Goal: Information Seeking & Learning: Learn about a topic

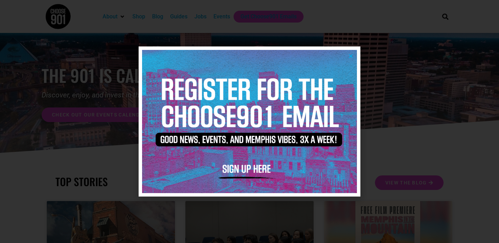
click at [350, 56] on icon "Close" at bounding box center [350, 55] width 5 height 5
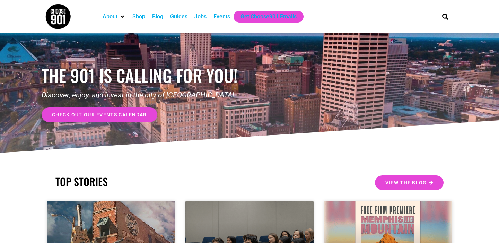
click at [203, 18] on div "Jobs" at bounding box center [200, 16] width 12 height 8
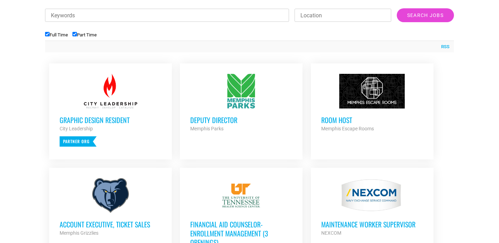
scroll to position [220, 0]
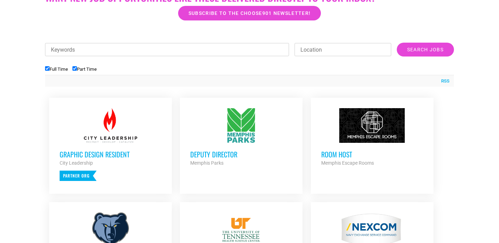
click at [138, 46] on input "Keywords" at bounding box center [167, 49] width 244 height 13
type input "pro health"
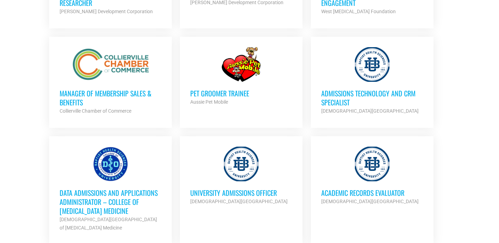
scroll to position [781, 0]
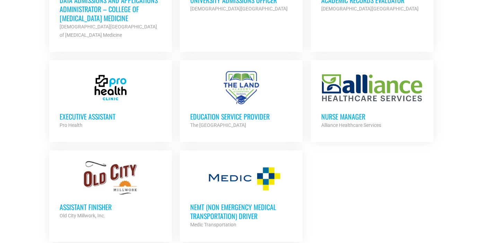
click at [129, 79] on div at bounding box center [111, 87] width 102 height 35
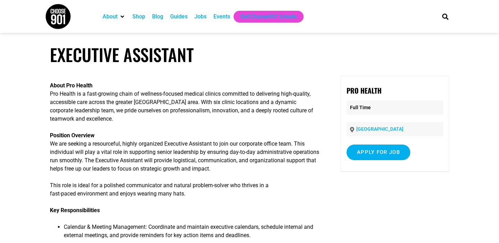
click at [202, 139] on p "Position Overview We are seeking a resourceful, highly organized Executive Assi…" at bounding box center [185, 152] width 271 height 42
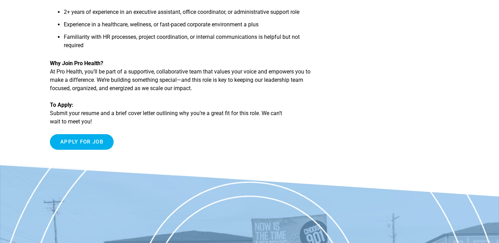
scroll to position [494, 0]
